Goal: Check status: Check status

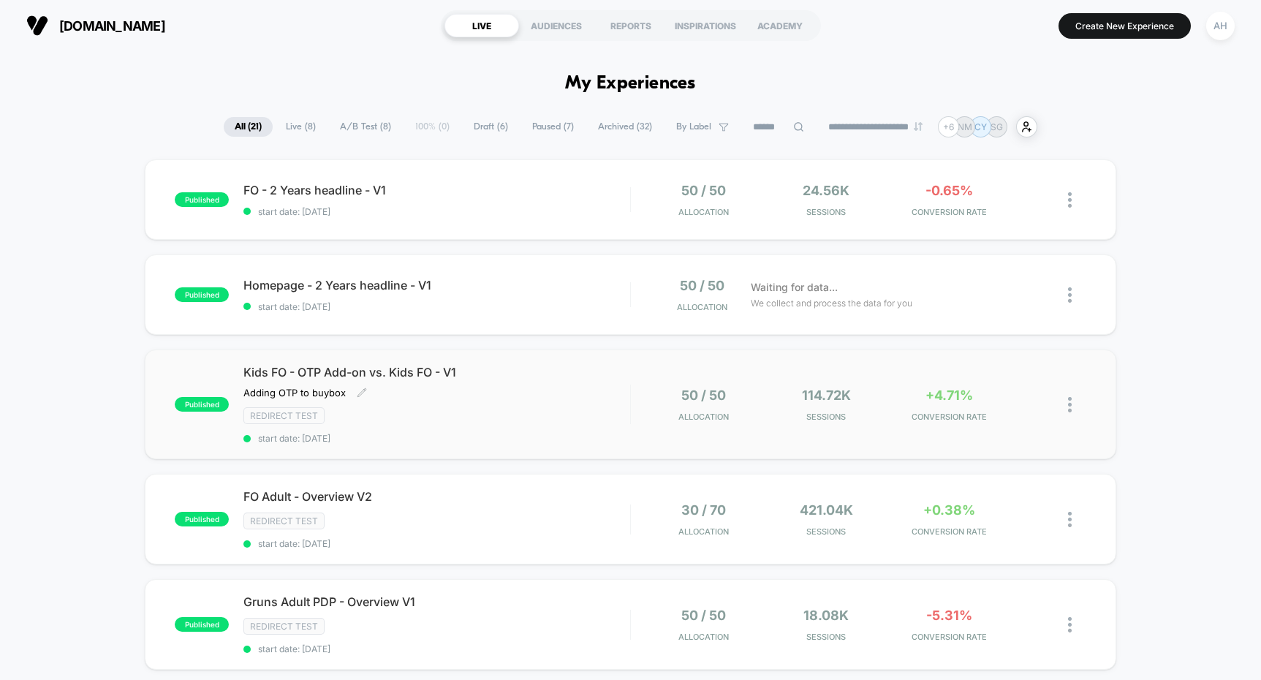
scroll to position [58, 0]
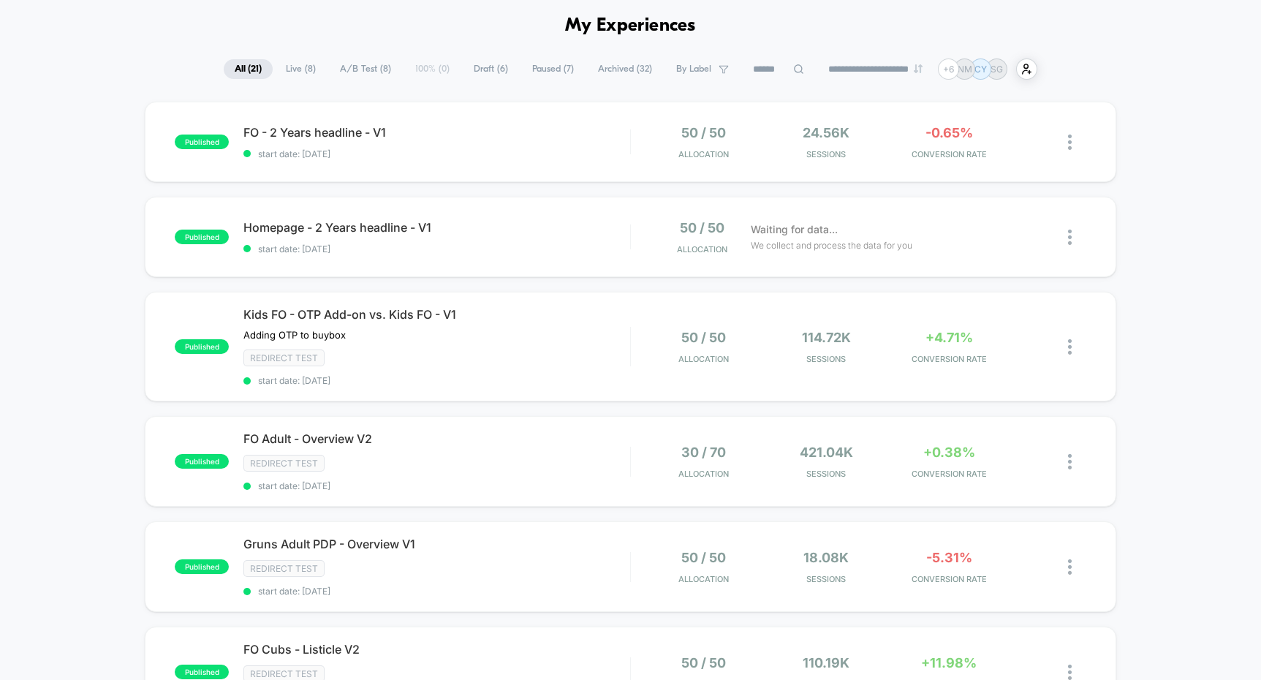
drag, startPoint x: 557, startPoint y: 336, endPoint x: 97, endPoint y: 360, distance: 460.4
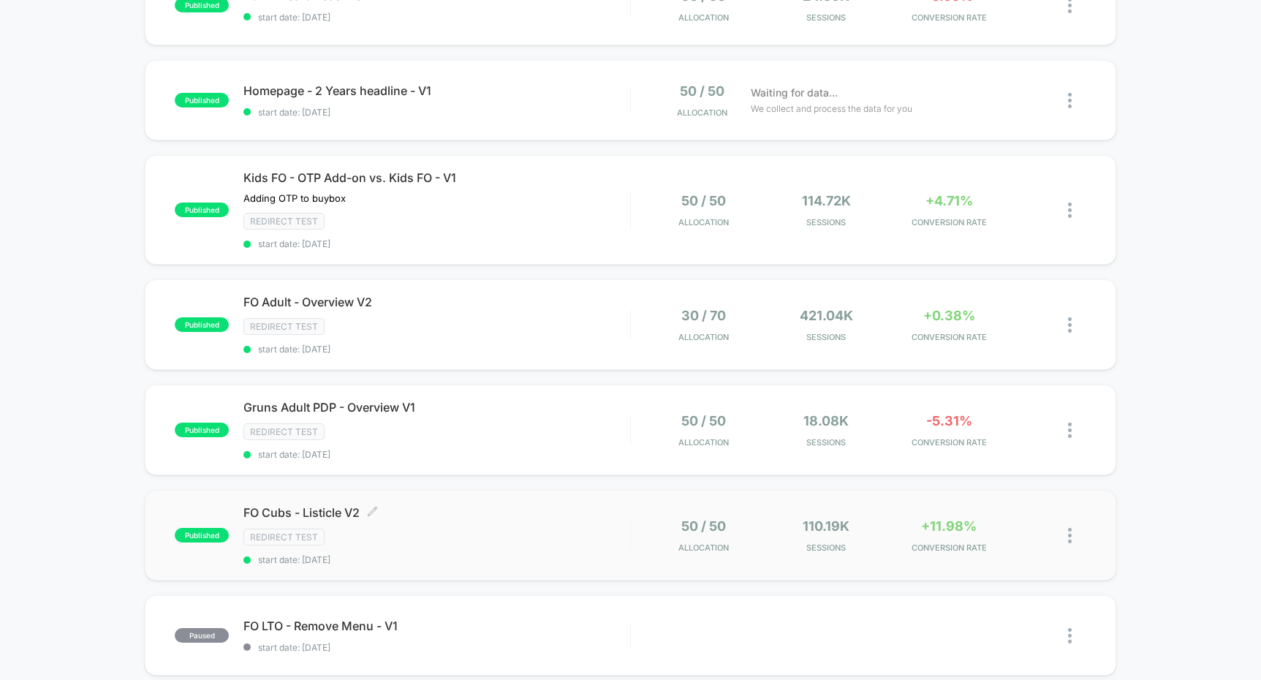
click at [520, 518] on span "FO Cubs - Listicle V2 Click to edit experience details" at bounding box center [436, 512] width 386 height 15
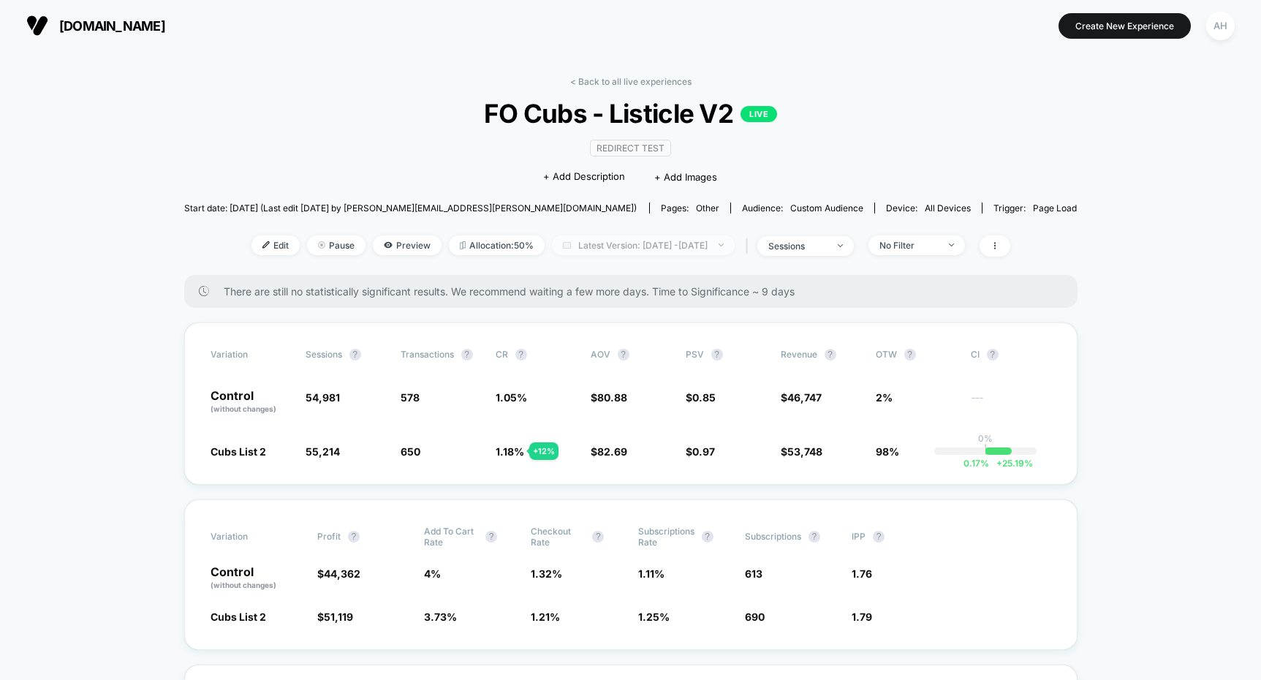
click at [717, 254] on span "Latest Version: [DATE] - [DATE]" at bounding box center [643, 245] width 183 height 20
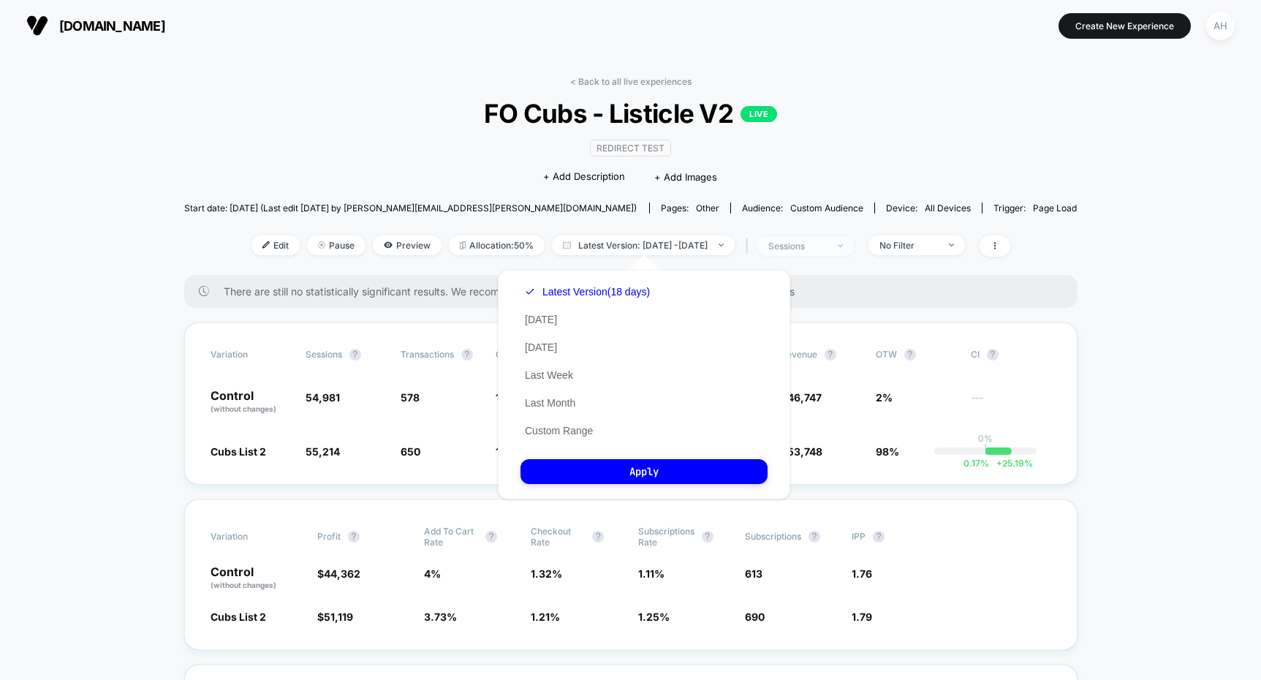
click at [854, 243] on span "sessions" at bounding box center [805, 246] width 96 height 20
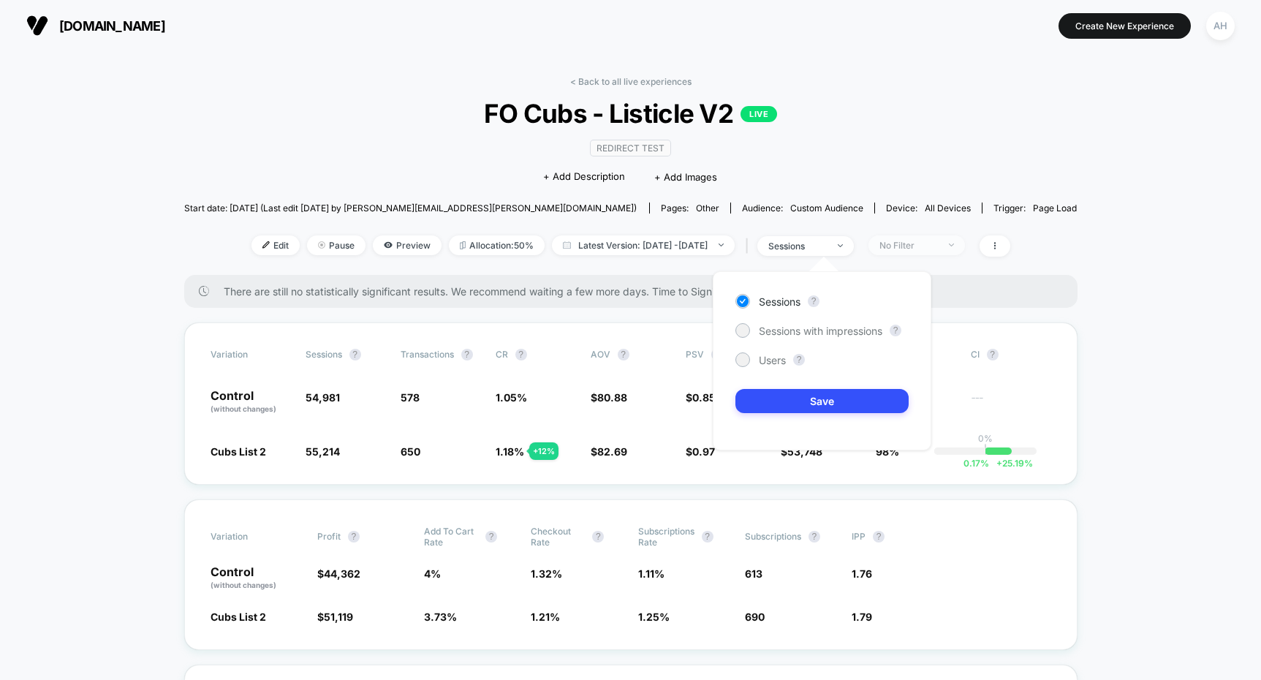
click at [927, 247] on div "No Filter" at bounding box center [908, 245] width 58 height 11
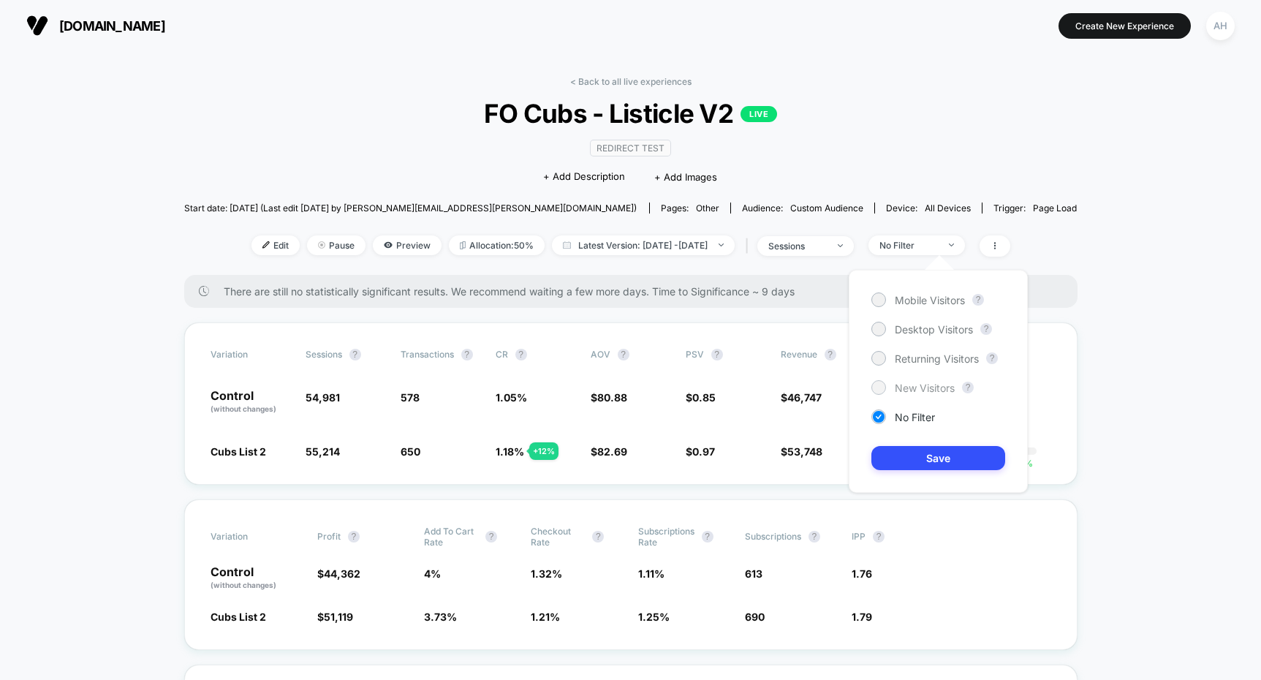
click at [906, 383] on span "New Visitors" at bounding box center [925, 388] width 60 height 12
click at [916, 447] on button "Save" at bounding box center [938, 458] width 134 height 24
